Goal: Task Accomplishment & Management: Use online tool/utility

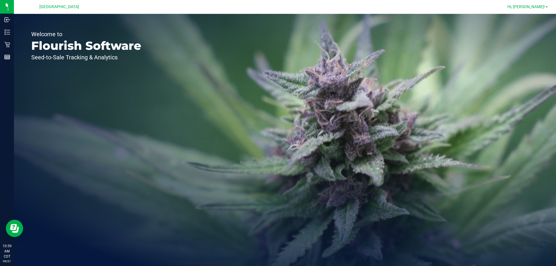
click at [545, 6] on span "Hi, [PERSON_NAME]!" at bounding box center [526, 6] width 38 height 5
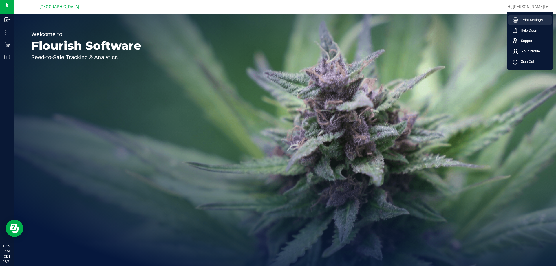
click at [533, 18] on span "Print Settings" at bounding box center [530, 20] width 25 height 6
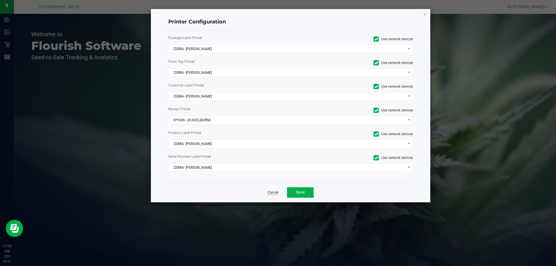
click at [274, 191] on link "Cancel" at bounding box center [273, 192] width 11 height 5
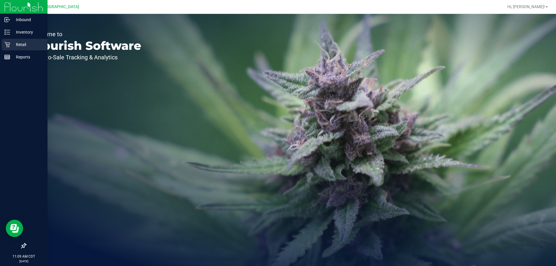
click at [30, 45] on p "Retail" at bounding box center [27, 44] width 35 height 7
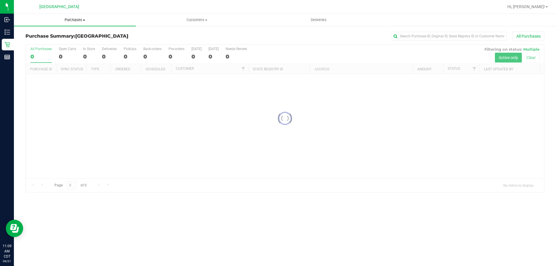
click at [71, 18] on span "Purchases" at bounding box center [75, 19] width 122 height 5
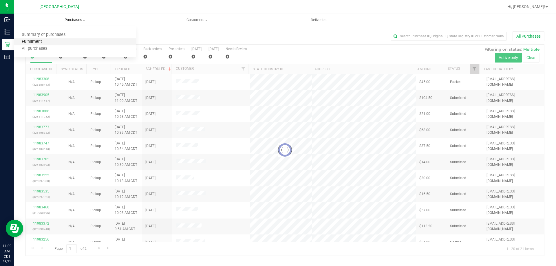
click at [44, 43] on span "Fulfillment" at bounding box center [32, 41] width 36 height 5
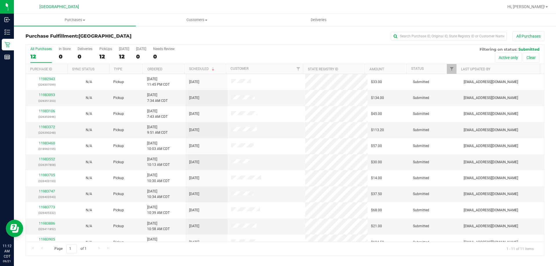
click at [169, 68] on th "Ordered" at bounding box center [163, 69] width 42 height 10
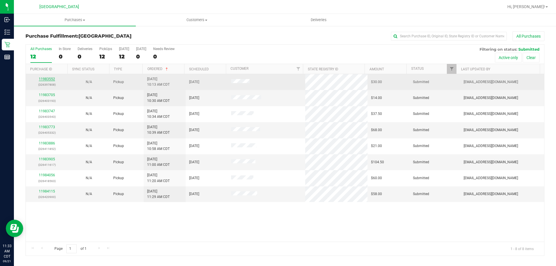
click at [50, 79] on link "11983552" at bounding box center [47, 79] width 16 height 4
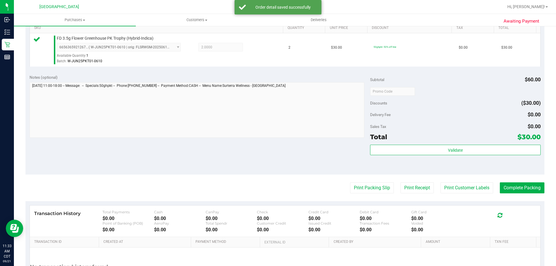
scroll to position [174, 0]
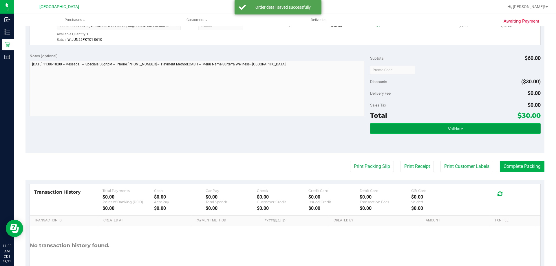
click at [471, 130] on button "Validate" at bounding box center [455, 128] width 170 height 10
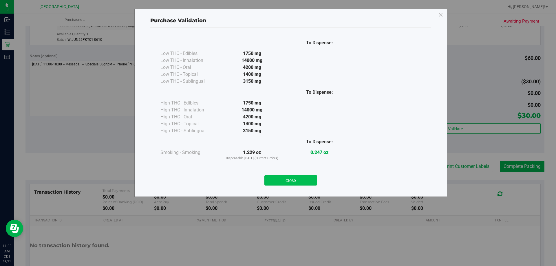
click at [310, 183] on button "Close" at bounding box center [290, 180] width 53 height 10
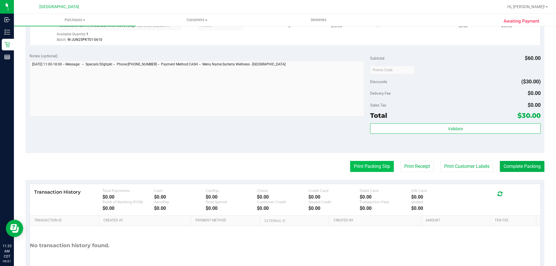
click at [381, 165] on button "Print Packing Slip" at bounding box center [372, 166] width 44 height 11
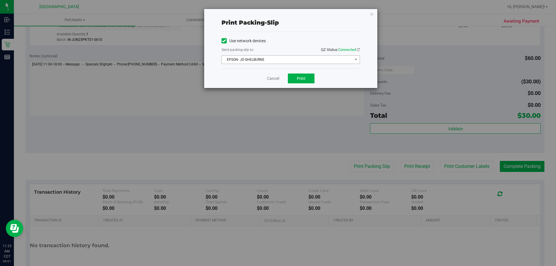
click at [301, 64] on span "EPSON- JD-SHELBURNE" at bounding box center [291, 59] width 138 height 9
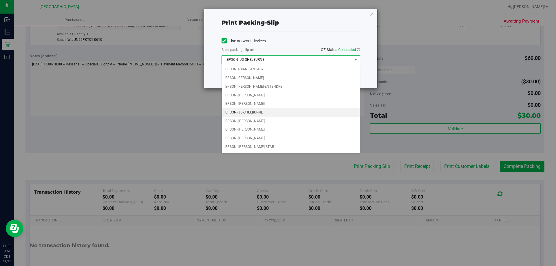
click at [209, 67] on div "Print packing-slip Use network devices Send packing-slip to: QZ Status: Connect…" at bounding box center [290, 48] width 173 height 79
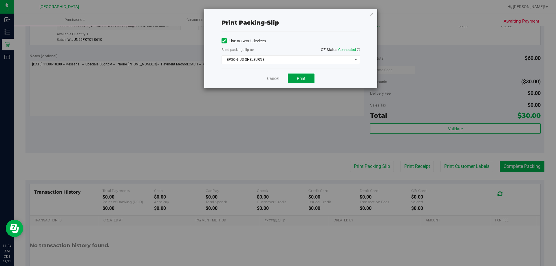
click at [310, 79] on button "Print" at bounding box center [301, 79] width 27 height 10
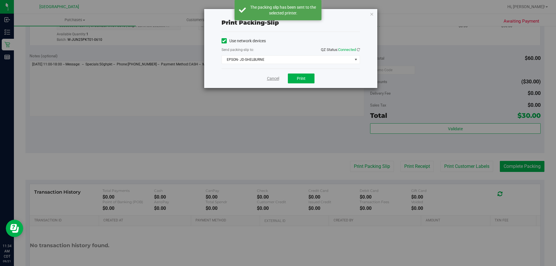
click at [277, 77] on link "Cancel" at bounding box center [273, 79] width 12 height 6
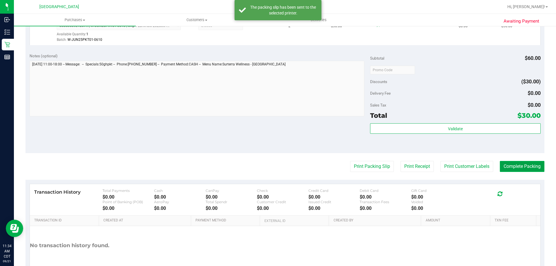
click at [515, 165] on button "Complete Packing" at bounding box center [522, 166] width 45 height 11
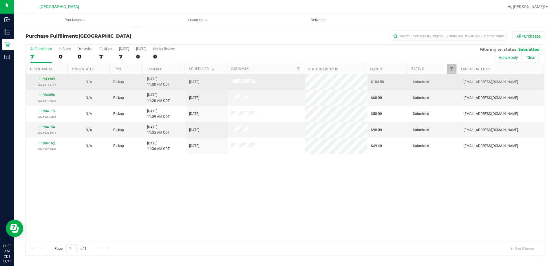
click at [47, 80] on link "11983905" at bounding box center [47, 79] width 16 height 4
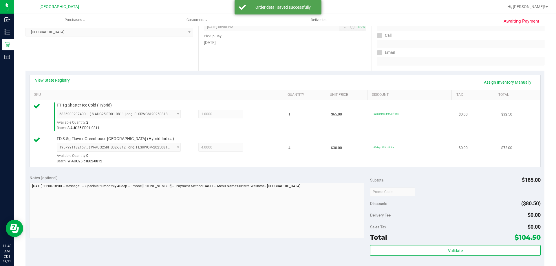
scroll to position [87, 0]
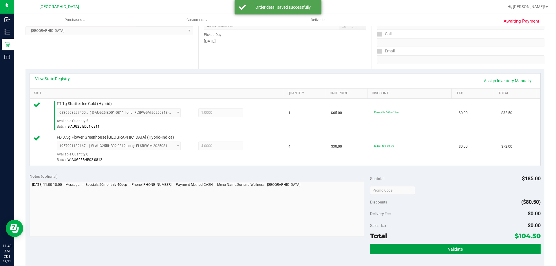
click at [413, 250] on button "Validate" at bounding box center [455, 249] width 170 height 10
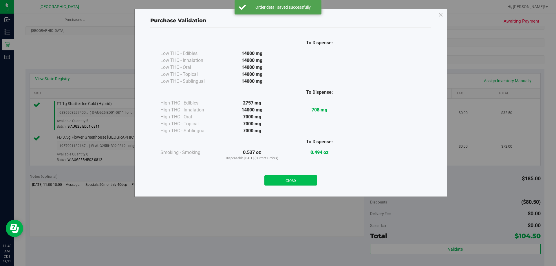
click at [303, 181] on button "Close" at bounding box center [290, 180] width 53 height 10
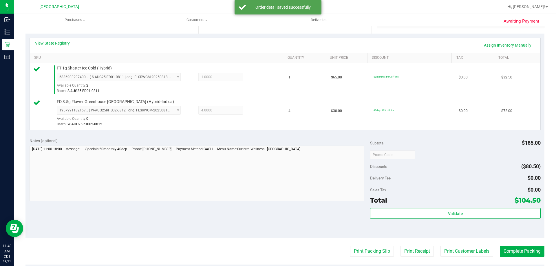
scroll to position [241, 0]
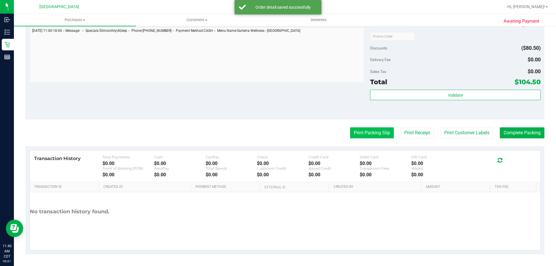
click at [366, 137] on button "Print Packing Slip" at bounding box center [372, 132] width 44 height 11
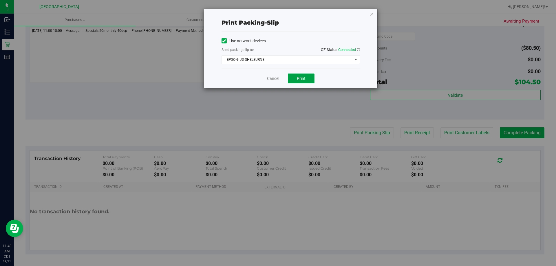
click at [294, 77] on button "Print" at bounding box center [301, 79] width 27 height 10
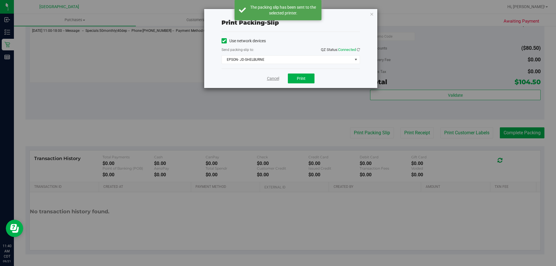
click at [275, 78] on link "Cancel" at bounding box center [273, 79] width 12 height 6
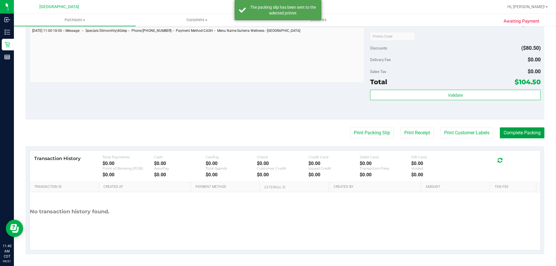
click at [535, 134] on button "Complete Packing" at bounding box center [522, 132] width 45 height 11
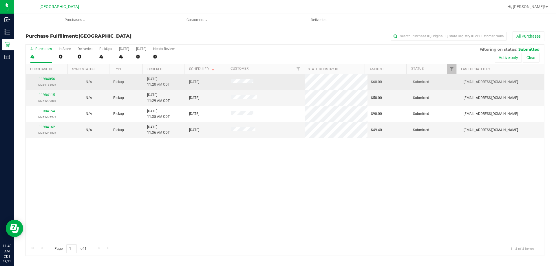
click at [50, 77] on link "11984056" at bounding box center [47, 79] width 16 height 4
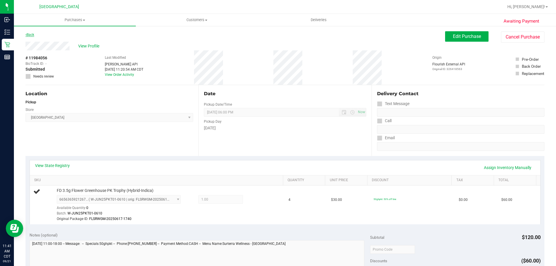
click at [30, 36] on link "Back" at bounding box center [29, 35] width 9 height 4
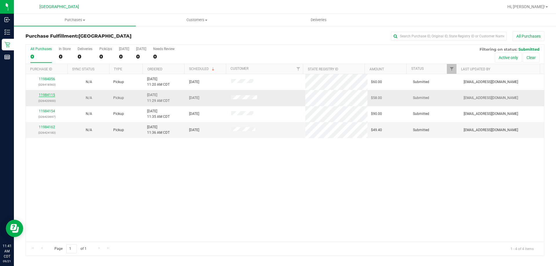
click at [49, 94] on link "11984115" at bounding box center [47, 95] width 16 height 4
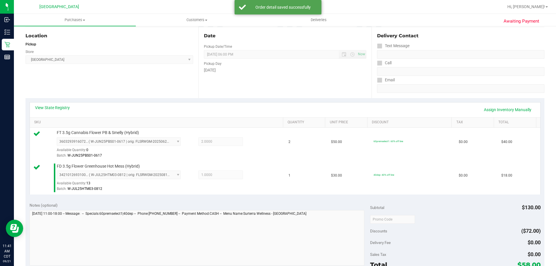
scroll to position [174, 0]
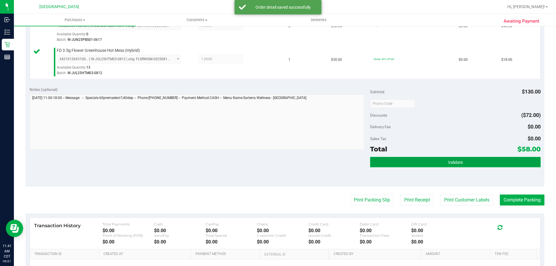
click at [415, 158] on button "Validate" at bounding box center [455, 162] width 170 height 10
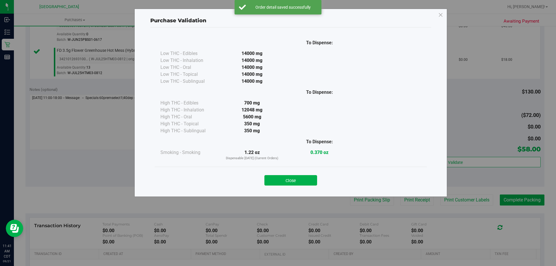
click at [278, 172] on div "Close" at bounding box center [291, 178] width 264 height 14
click at [285, 182] on button "Close" at bounding box center [290, 180] width 53 height 10
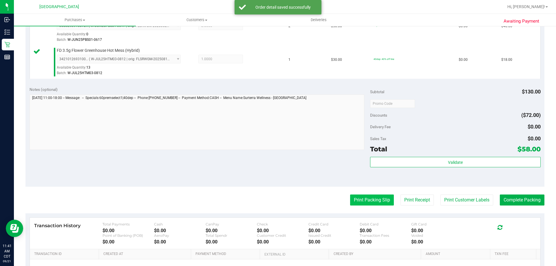
click at [379, 198] on button "Print Packing Slip" at bounding box center [372, 200] width 44 height 11
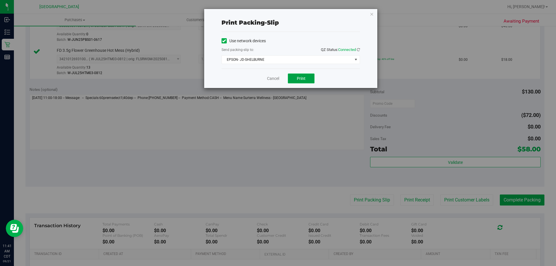
click at [310, 75] on button "Print" at bounding box center [301, 79] width 27 height 10
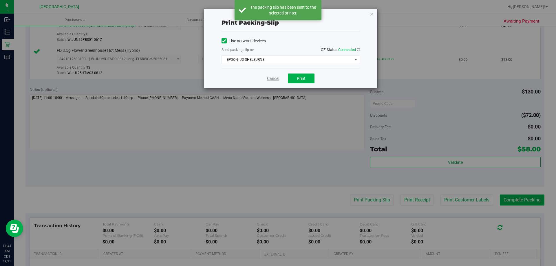
click at [278, 78] on link "Cancel" at bounding box center [273, 79] width 12 height 6
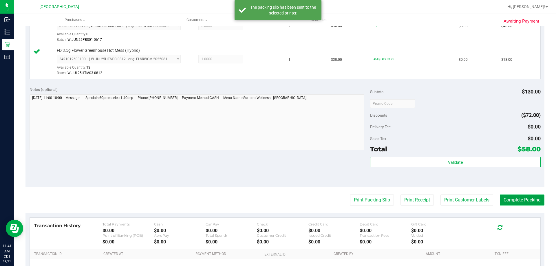
click at [525, 200] on button "Complete Packing" at bounding box center [522, 200] width 45 height 11
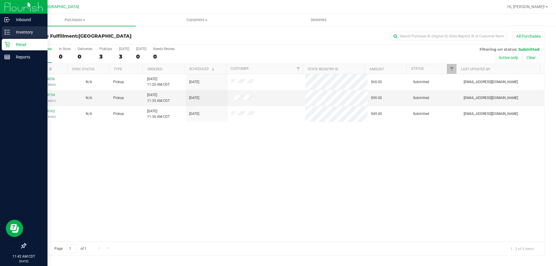
click at [32, 28] on div "Inventory" at bounding box center [25, 32] width 46 height 12
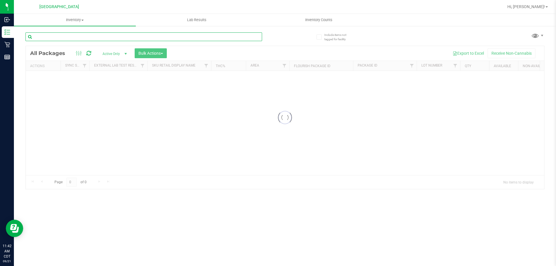
click at [65, 36] on input "text" at bounding box center [143, 36] width 237 height 9
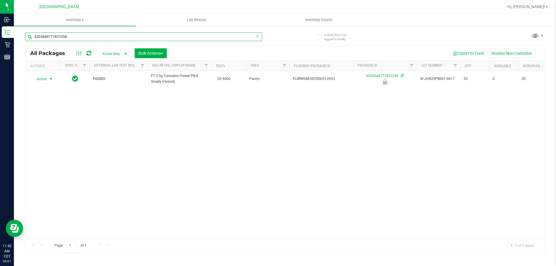
type input "6203649771831058"
click at [46, 79] on span "Action" at bounding box center [40, 79] width 16 height 8
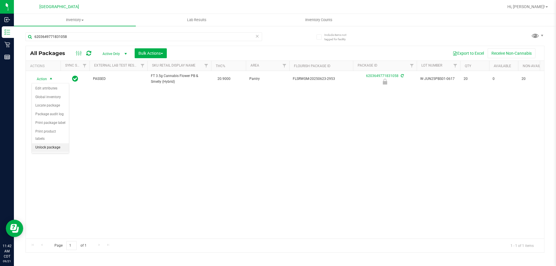
click at [58, 143] on li "Unlock package" at bounding box center [50, 147] width 37 height 9
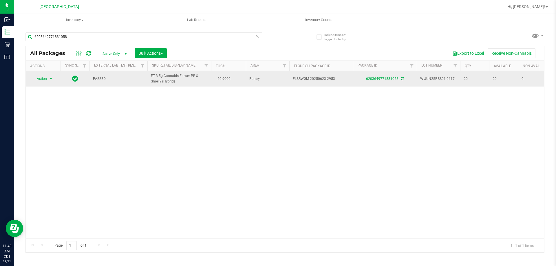
click at [50, 78] on span "select" at bounding box center [51, 78] width 5 height 5
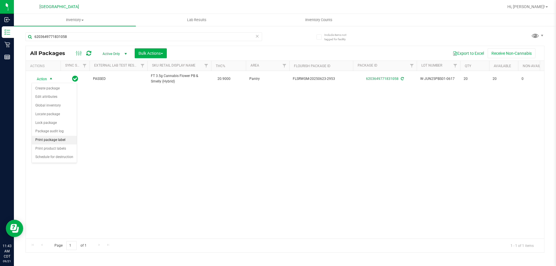
click at [65, 141] on li "Print package label" at bounding box center [54, 140] width 45 height 9
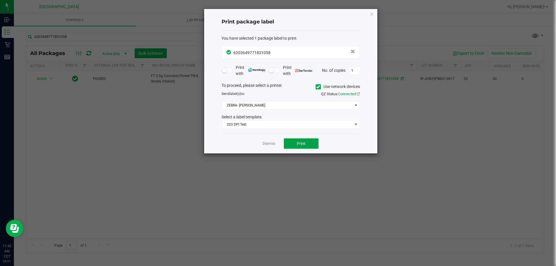
click at [292, 142] on button "Print" at bounding box center [301, 143] width 35 height 10
click at [267, 145] on link "Dismiss" at bounding box center [269, 143] width 12 height 5
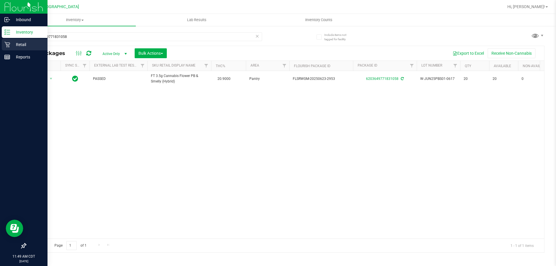
click at [18, 45] on p "Retail" at bounding box center [27, 44] width 35 height 7
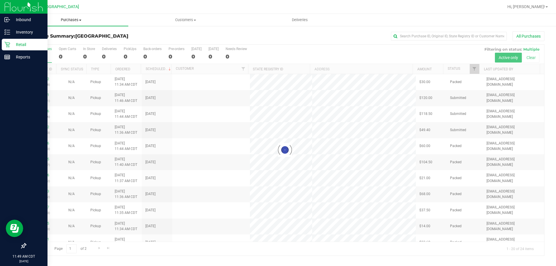
click at [81, 16] on uib-tab-heading "Purchases Summary of purchases Fulfillment All purchases" at bounding box center [71, 20] width 114 height 12
click at [47, 43] on span "Fulfillment" at bounding box center [32, 41] width 36 height 5
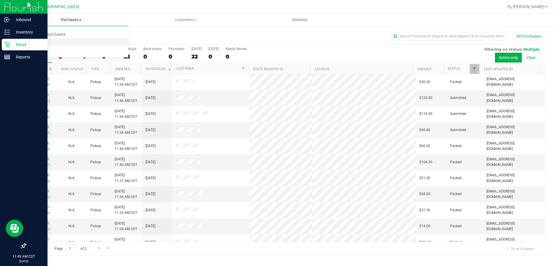
click at [56, 40] on li "Fulfillment" at bounding box center [71, 42] width 114 height 7
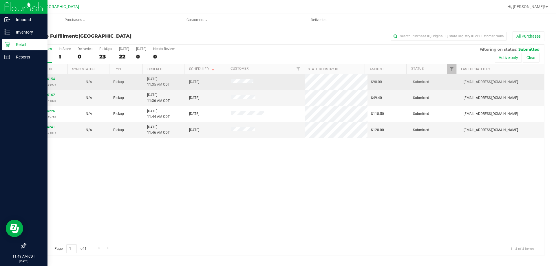
click at [48, 79] on link "11984154" at bounding box center [47, 79] width 16 height 4
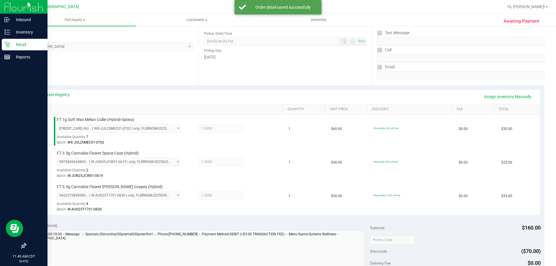
scroll to position [145, 0]
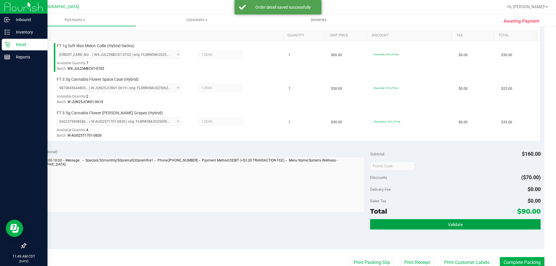
click at [414, 229] on button "Validate" at bounding box center [455, 224] width 170 height 10
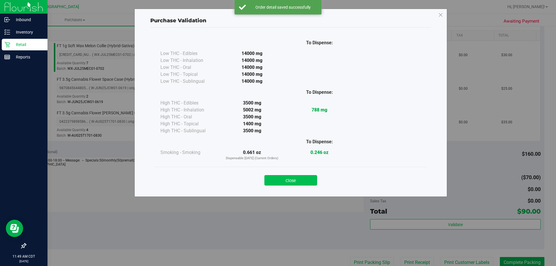
click at [305, 176] on button "Close" at bounding box center [290, 180] width 53 height 10
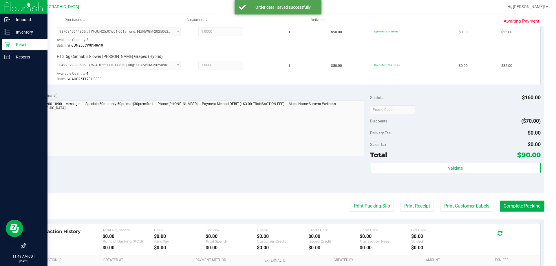
scroll to position [203, 0]
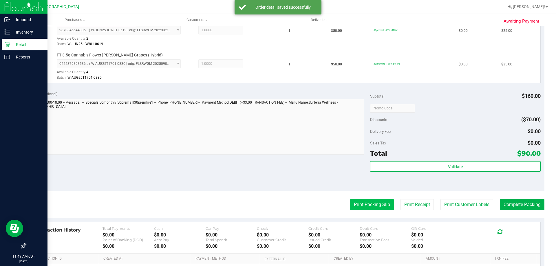
click at [352, 204] on button "Print Packing Slip" at bounding box center [372, 204] width 44 height 11
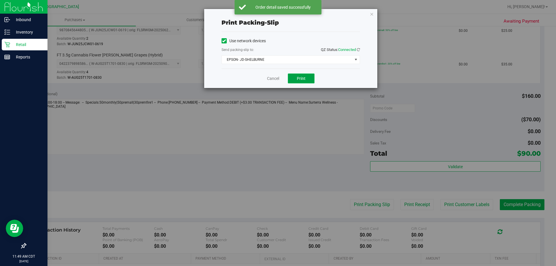
click at [295, 74] on button "Print" at bounding box center [301, 79] width 27 height 10
click at [275, 76] on link "Cancel" at bounding box center [273, 79] width 12 height 6
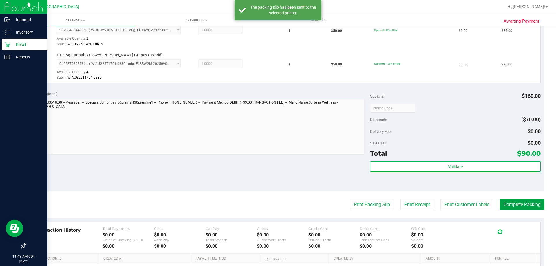
click at [524, 208] on button "Complete Packing" at bounding box center [522, 204] width 45 height 11
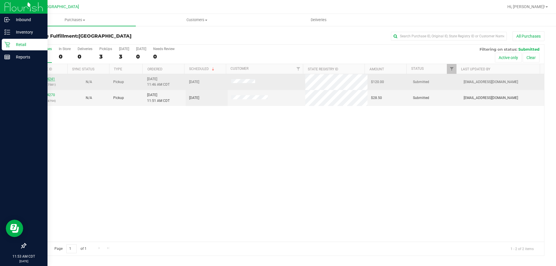
click at [44, 78] on link "11984241" at bounding box center [47, 79] width 16 height 4
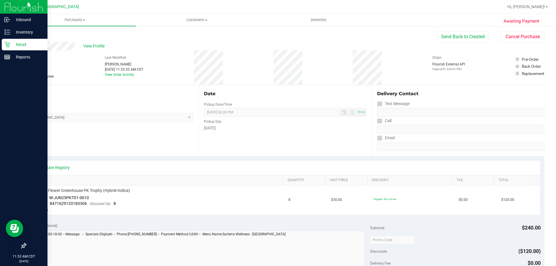
click at [31, 34] on link "Back" at bounding box center [29, 35] width 9 height 4
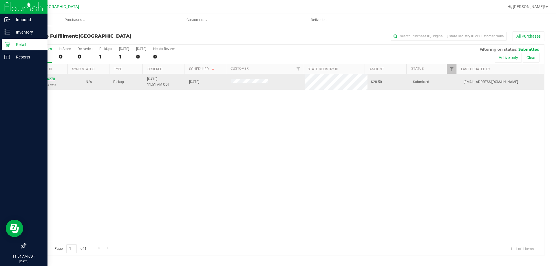
click at [52, 81] on link "11984270" at bounding box center [47, 79] width 16 height 4
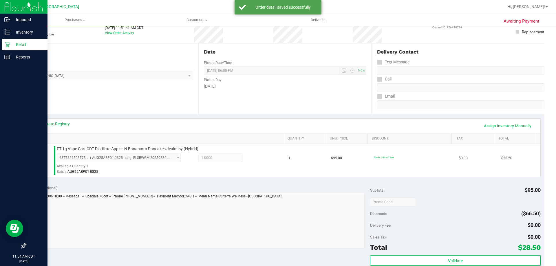
scroll to position [87, 0]
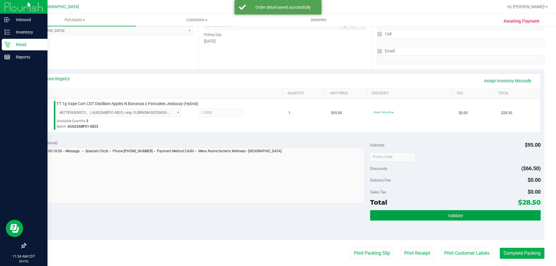
click at [450, 211] on button "Validate" at bounding box center [455, 215] width 170 height 10
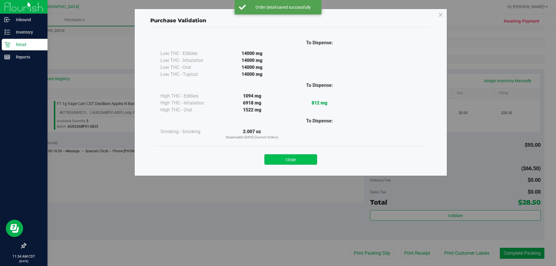
click at [309, 157] on button "Close" at bounding box center [290, 159] width 53 height 10
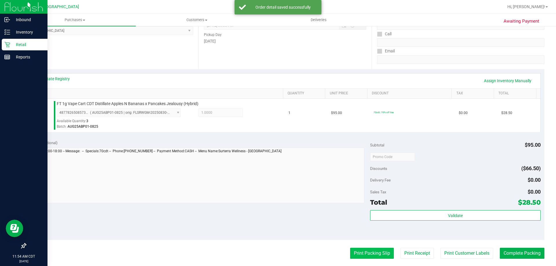
click at [365, 250] on button "Print Packing Slip" at bounding box center [372, 253] width 44 height 11
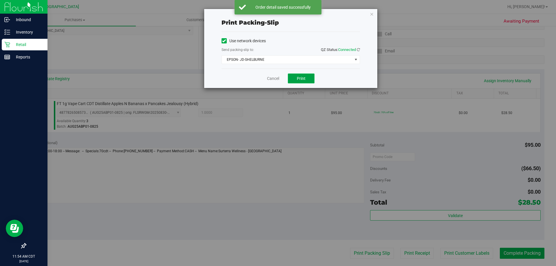
click at [308, 76] on button "Print" at bounding box center [301, 79] width 27 height 10
click at [270, 81] on link "Cancel" at bounding box center [273, 79] width 12 height 6
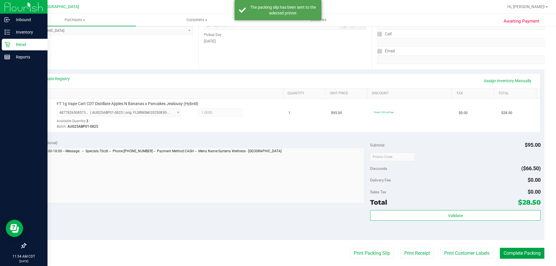
click at [518, 253] on button "Complete Packing" at bounding box center [522, 253] width 45 height 11
